Goal: Task Accomplishment & Management: Manage account settings

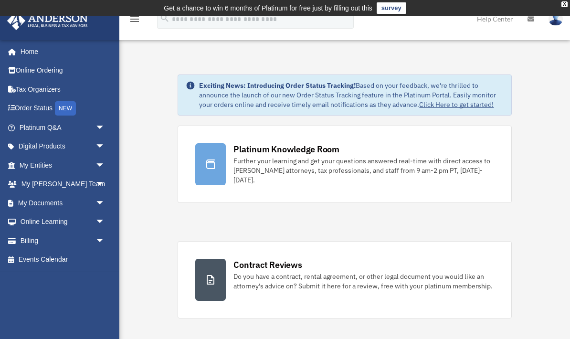
click at [98, 197] on span "arrow_drop_down" at bounding box center [105, 203] width 19 height 20
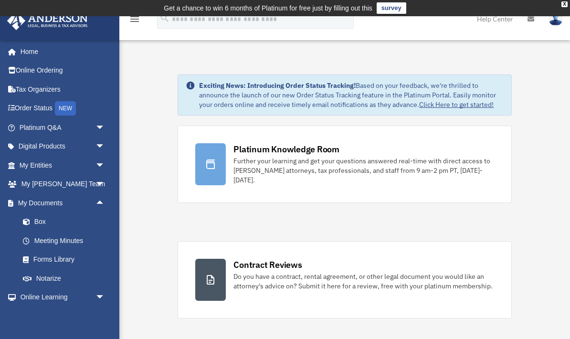
click at [45, 221] on link "Box" at bounding box center [66, 222] width 106 height 19
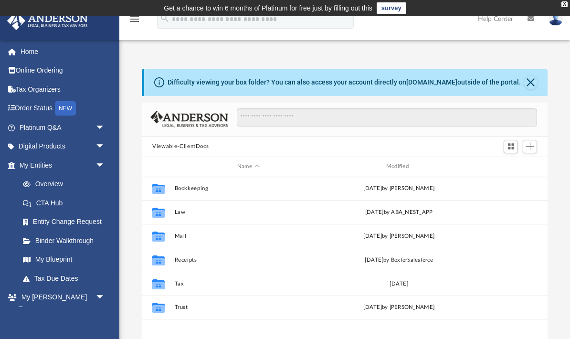
scroll to position [217, 406]
click at [530, 147] on span "Add" at bounding box center [530, 146] width 8 height 8
click at [515, 162] on li "Upload" at bounding box center [517, 166] width 31 height 10
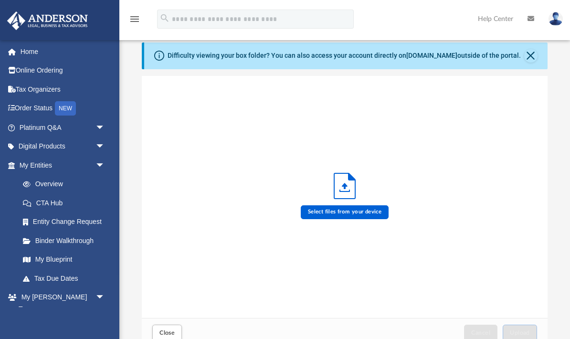
scroll to position [0, 0]
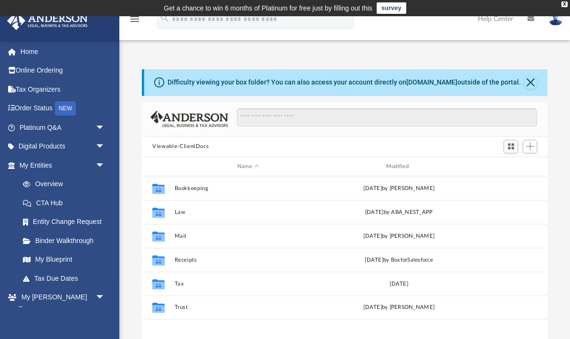
click at [533, 79] on button "Close" at bounding box center [531, 82] width 13 height 13
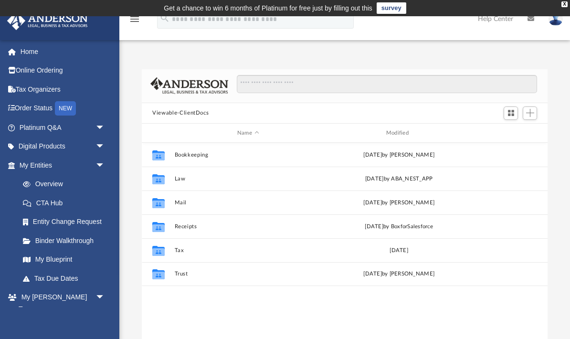
click at [32, 53] on link "Home" at bounding box center [63, 51] width 113 height 19
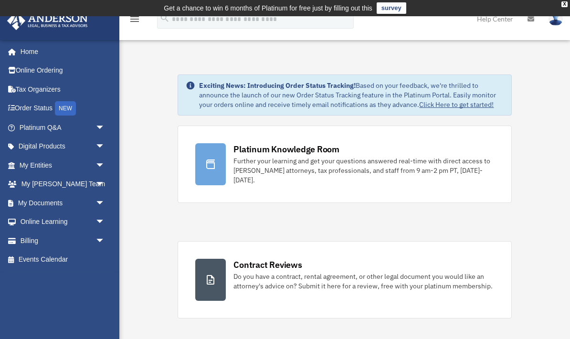
click at [100, 195] on span "arrow_drop_down" at bounding box center [105, 203] width 19 height 20
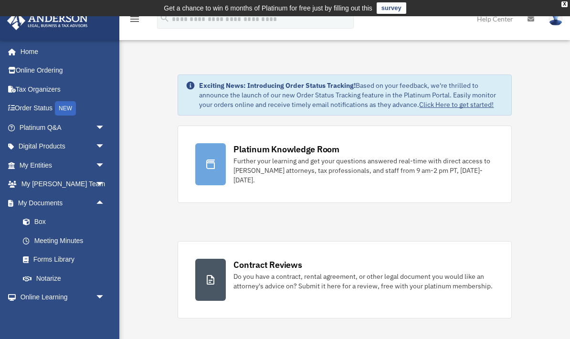
click at [44, 221] on link "Box" at bounding box center [66, 222] width 106 height 19
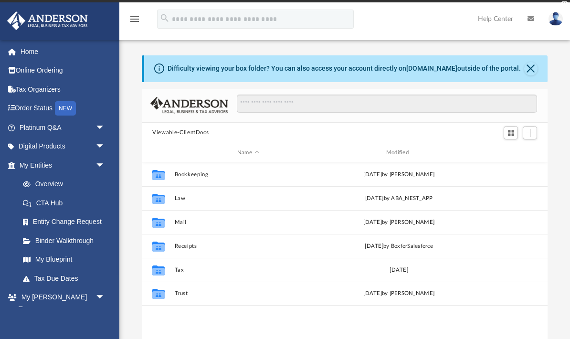
scroll to position [217, 406]
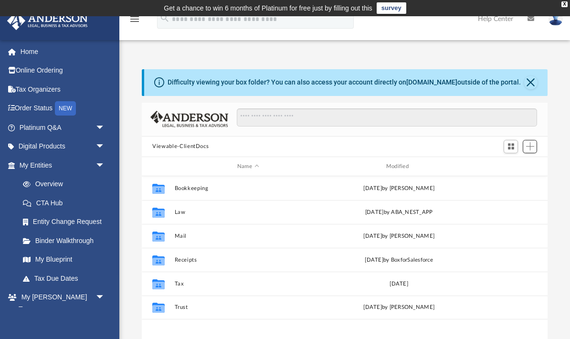
click at [536, 146] on button "Add" at bounding box center [530, 146] width 14 height 13
click at [512, 162] on li "Upload" at bounding box center [517, 166] width 31 height 10
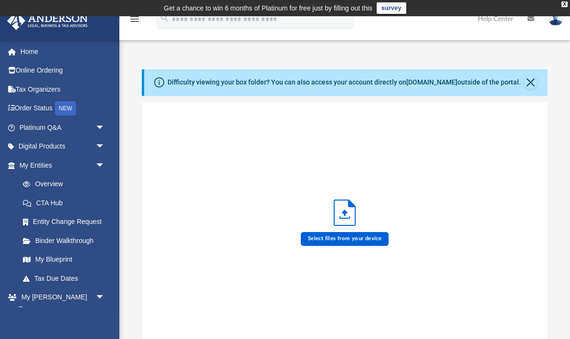
scroll to position [242, 406]
click at [349, 237] on label "Select files from your device" at bounding box center [345, 238] width 88 height 13
click at [0, 0] on input "Select files from your device" at bounding box center [0, 0] width 0 height 0
click at [338, 236] on label "Select files from your device" at bounding box center [345, 238] width 88 height 13
click at [0, 0] on input "Select files from your device" at bounding box center [0, 0] width 0 height 0
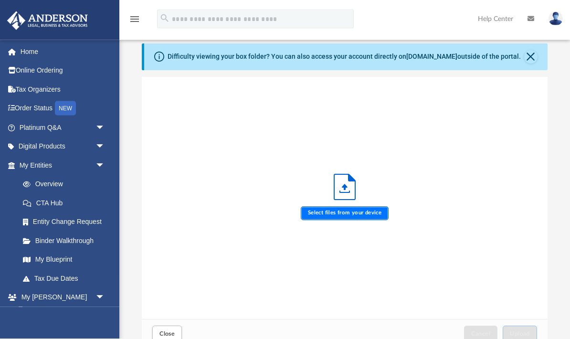
scroll to position [26, 0]
click at [343, 194] on icon "Upload" at bounding box center [344, 186] width 21 height 25
click at [328, 210] on label "Select files from your device" at bounding box center [345, 212] width 88 height 13
click at [0, 0] on input "Select files from your device" at bounding box center [0, 0] width 0 height 0
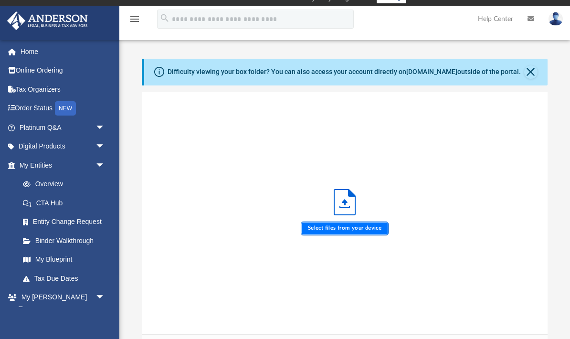
scroll to position [0, 0]
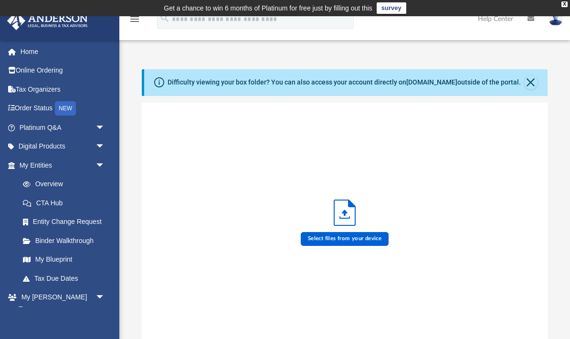
click at [530, 81] on button "Close" at bounding box center [531, 82] width 13 height 13
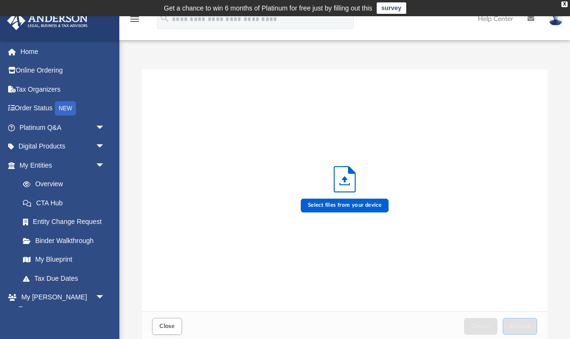
click at [167, 324] on span "Close" at bounding box center [167, 326] width 15 height 6
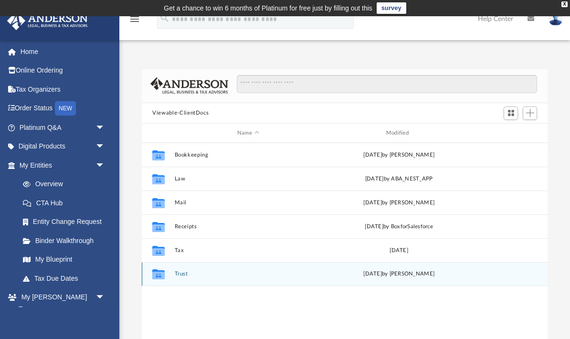
click at [427, 278] on div "Fri Mar 29 2024 by Mary Levy" at bounding box center [399, 274] width 147 height 9
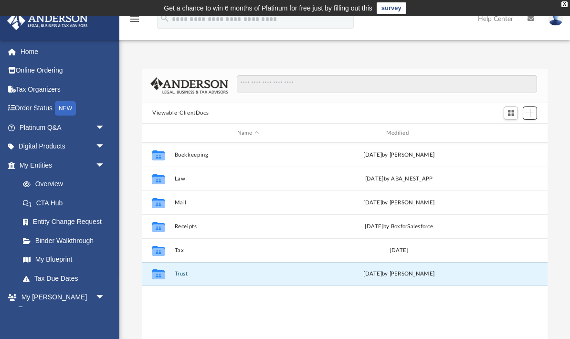
click at [529, 111] on span "Add" at bounding box center [530, 113] width 8 height 8
click at [506, 131] on li "Upload" at bounding box center [517, 132] width 31 height 10
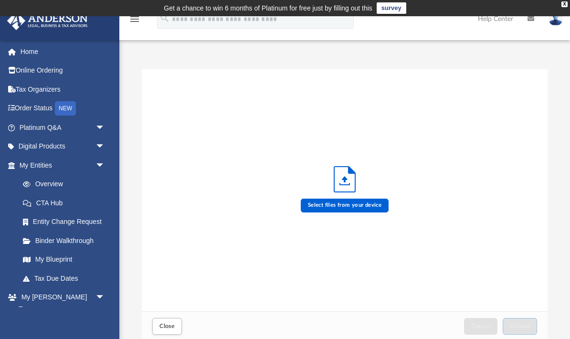
scroll to position [242, 406]
click at [347, 210] on label "Select files from your device" at bounding box center [345, 205] width 88 height 13
click at [0, 0] on input "Select files from your device" at bounding box center [0, 0] width 0 height 0
click at [350, 207] on label "Select files from your device" at bounding box center [345, 205] width 88 height 13
click at [0, 0] on input "Select files from your device" at bounding box center [0, 0] width 0 height 0
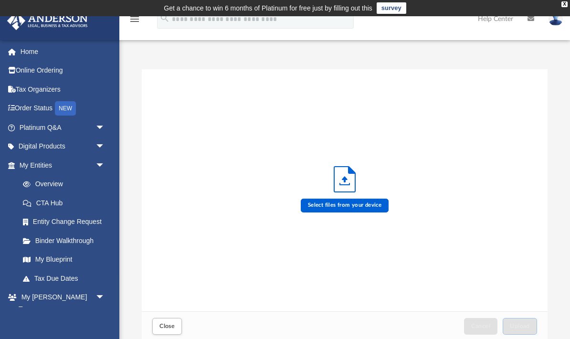
click at [171, 324] on span "Close" at bounding box center [167, 326] width 15 height 6
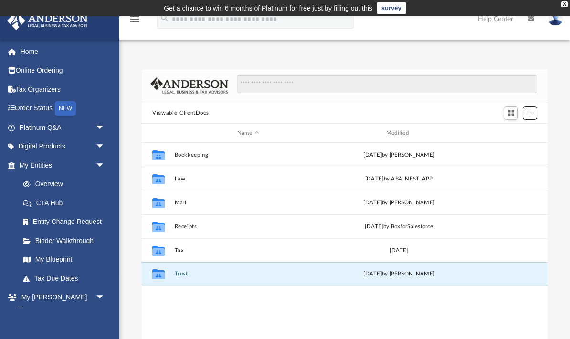
click at [531, 117] on span "Add" at bounding box center [530, 113] width 8 height 8
click at [520, 147] on li "New Folder" at bounding box center [517, 147] width 31 height 10
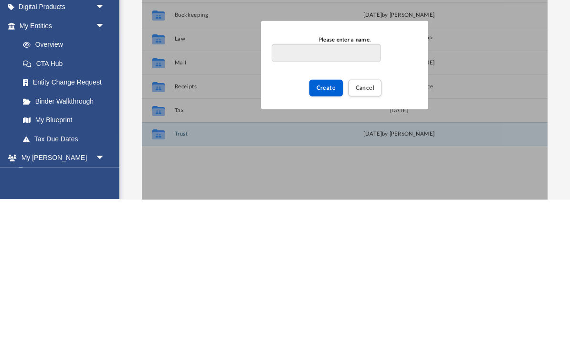
click at [369, 220] on button "Cancel" at bounding box center [365, 228] width 33 height 17
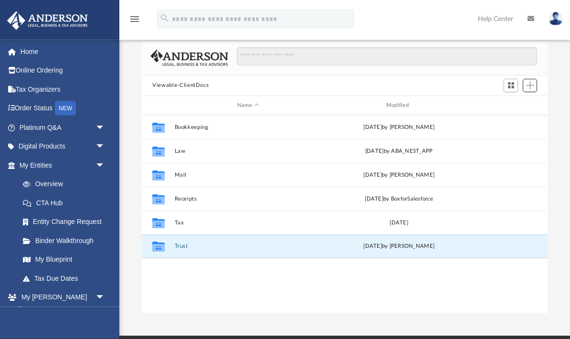
scroll to position [0, 0]
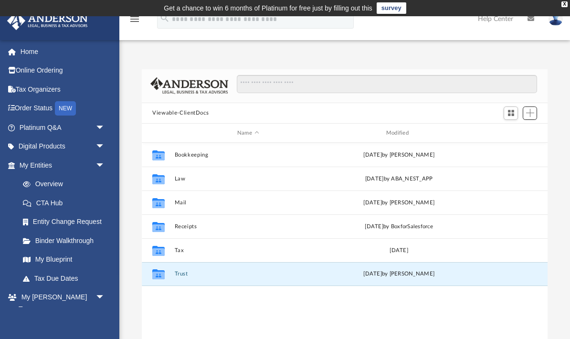
click at [529, 117] on span "Add" at bounding box center [530, 113] width 8 height 8
click at [517, 129] on li "Upload" at bounding box center [517, 132] width 31 height 10
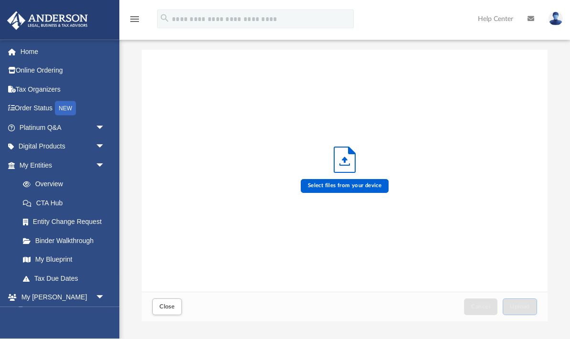
scroll to position [20, 0]
click at [361, 182] on label "Select files from your device" at bounding box center [345, 185] width 88 height 13
click at [0, 0] on input "Select files from your device" at bounding box center [0, 0] width 0 height 0
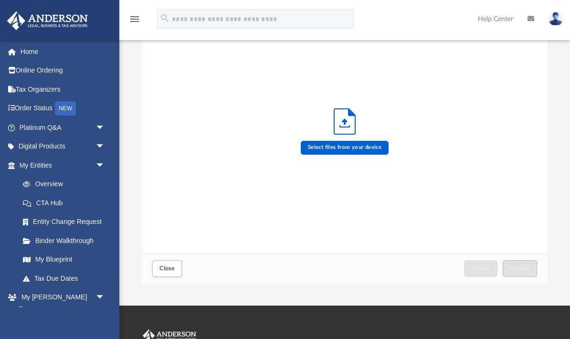
click at [385, 136] on div "Select files from your device" at bounding box center [345, 132] width 92 height 48
click at [358, 144] on label "Select files from your device" at bounding box center [345, 147] width 88 height 13
click at [0, 0] on input "Select files from your device" at bounding box center [0, 0] width 0 height 0
click at [354, 131] on icon "Upload" at bounding box center [344, 121] width 21 height 25
click at [366, 148] on label "Select files from your device" at bounding box center [345, 147] width 88 height 13
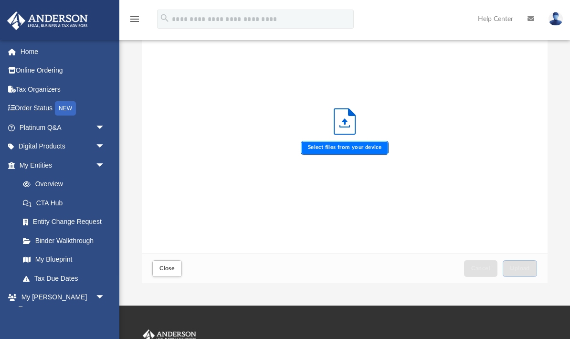
click at [0, 0] on input "Select files from your device" at bounding box center [0, 0] width 0 height 0
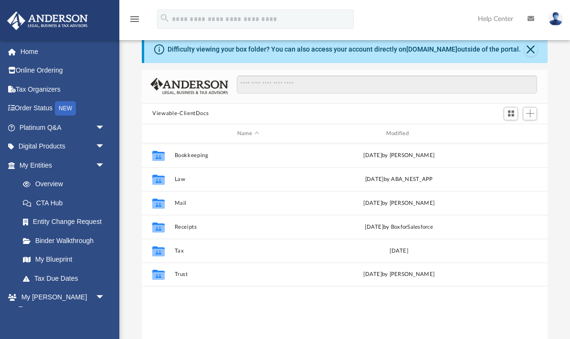
scroll to position [217, 406]
click at [530, 104] on div "Add" at bounding box center [531, 96] width 72 height 14
click at [532, 110] on span "Add" at bounding box center [530, 113] width 8 height 8
click at [516, 131] on li "Upload" at bounding box center [517, 133] width 31 height 10
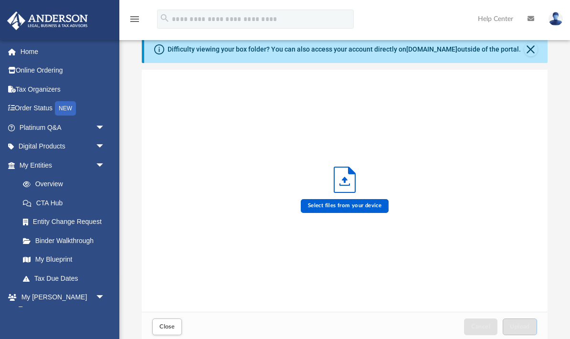
scroll to position [242, 406]
click at [369, 208] on label "Select files from your device" at bounding box center [345, 205] width 88 height 13
click at [0, 0] on input "Select files from your device" at bounding box center [0, 0] width 0 height 0
click at [527, 44] on button "Close" at bounding box center [531, 49] width 13 height 13
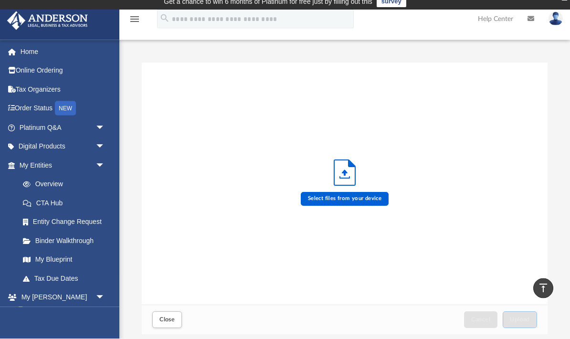
scroll to position [0, 0]
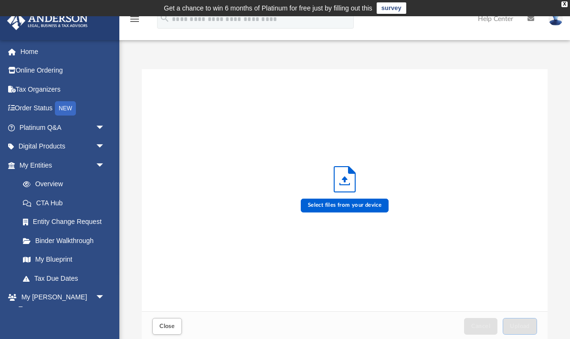
click at [550, 20] on img at bounding box center [556, 19] width 14 height 14
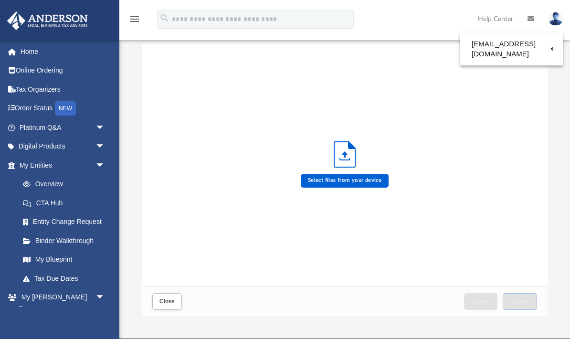
scroll to position [24, 0]
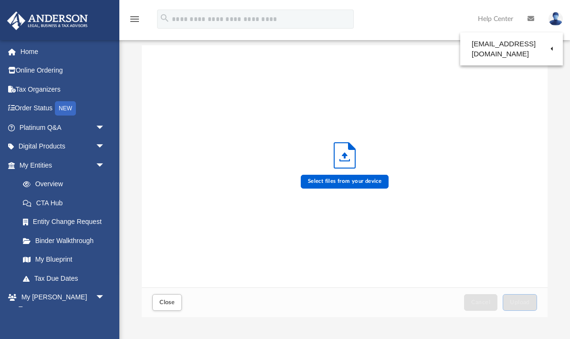
click at [390, 82] on link "Logout" at bounding box center [401, 84] width 96 height 20
